Goal: Task Accomplishment & Management: Complete application form

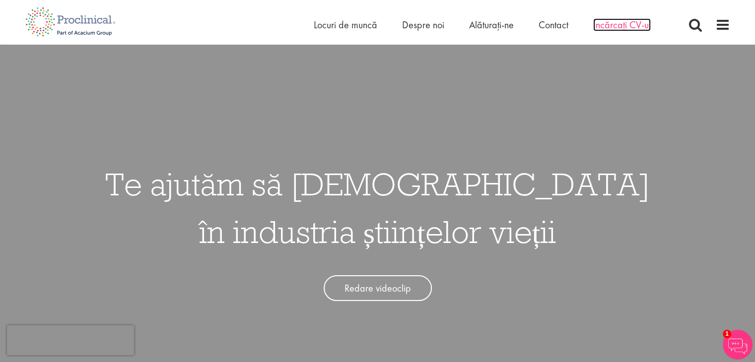
click at [629, 26] on font "Încărcați CV-ul" at bounding box center [622, 24] width 58 height 13
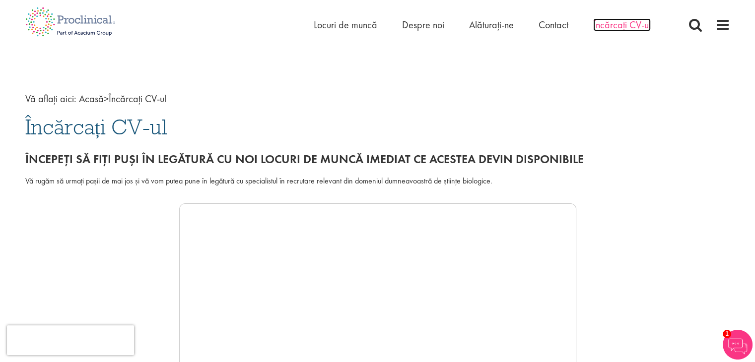
click at [615, 25] on font "Încărcați CV-ul" at bounding box center [622, 24] width 58 height 13
click at [81, 126] on font "Încărcați CV-ul" at bounding box center [95, 127] width 141 height 27
click at [121, 98] on font "Încărcați CV-ul" at bounding box center [138, 98] width 58 height 13
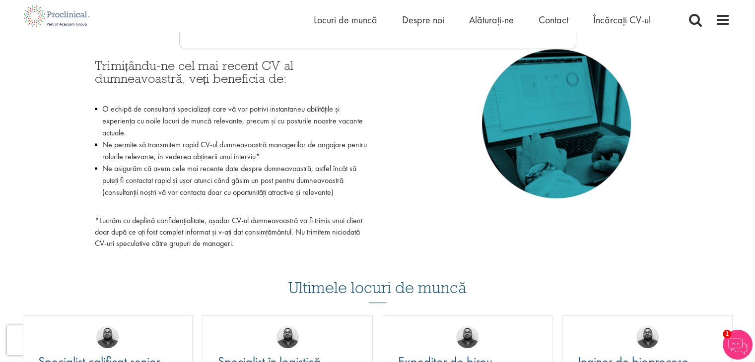
scroll to position [402, 0]
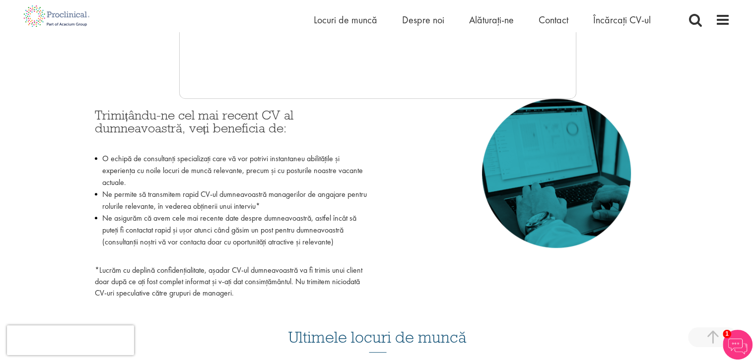
click at [582, 179] on img at bounding box center [556, 173] width 149 height 149
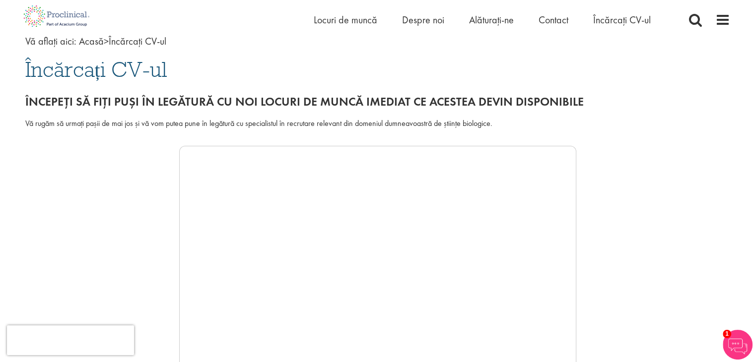
scroll to position [0, 0]
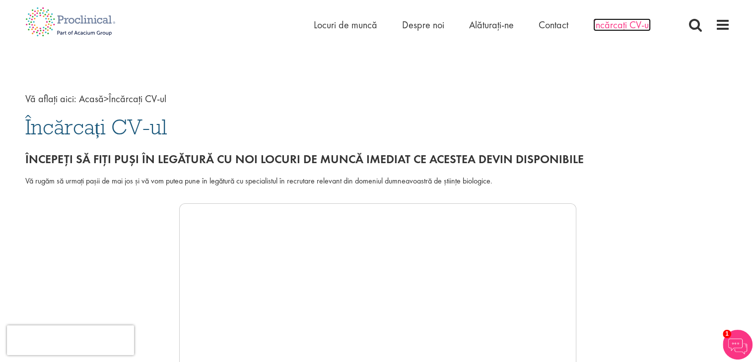
click at [613, 22] on font "Încărcați CV-ul" at bounding box center [622, 24] width 58 height 13
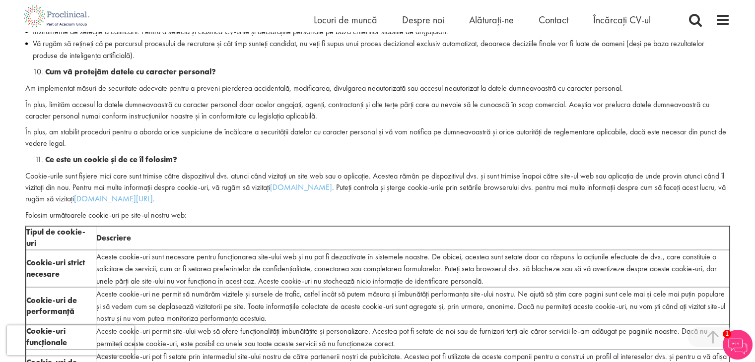
scroll to position [1737, 0]
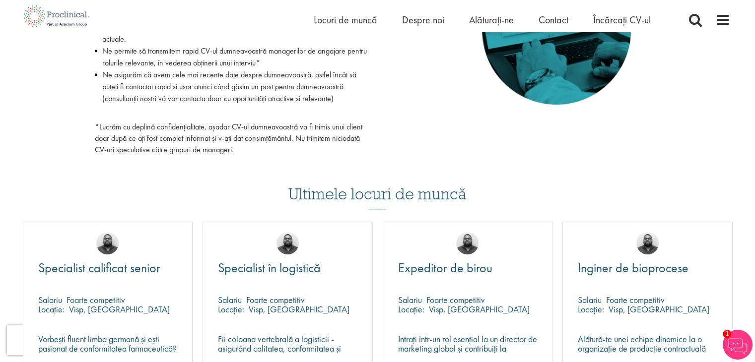
scroll to position [496, 0]
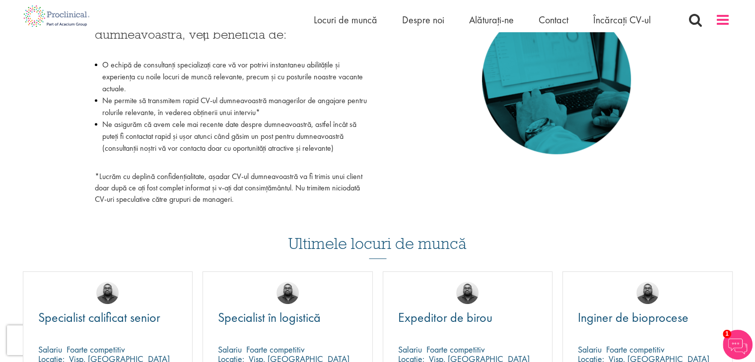
click at [716, 23] on span at bounding box center [722, 19] width 15 height 15
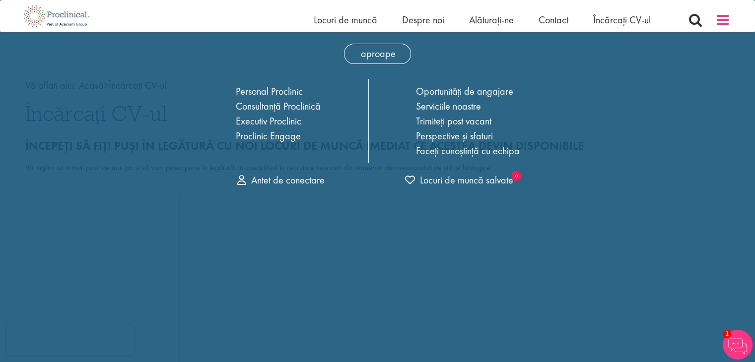
scroll to position [0, 0]
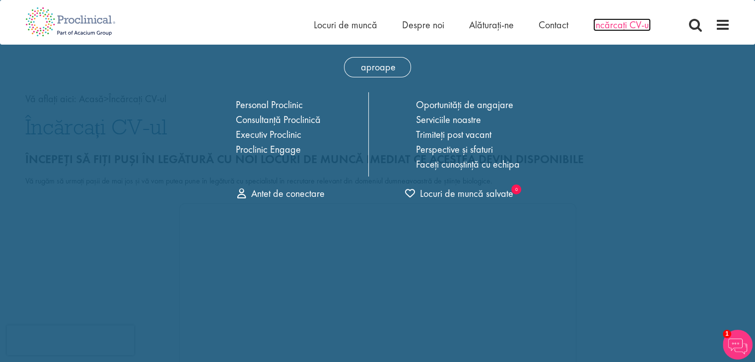
click at [615, 24] on font "Încărcați CV-ul" at bounding box center [622, 24] width 58 height 13
